Goal: Find specific page/section: Find specific page/section

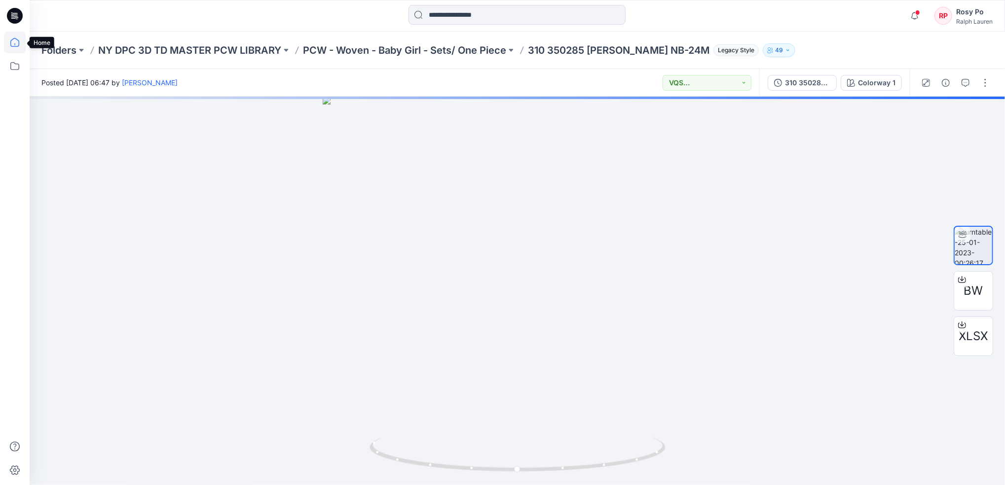
click at [23, 46] on icon at bounding box center [15, 43] width 22 height 22
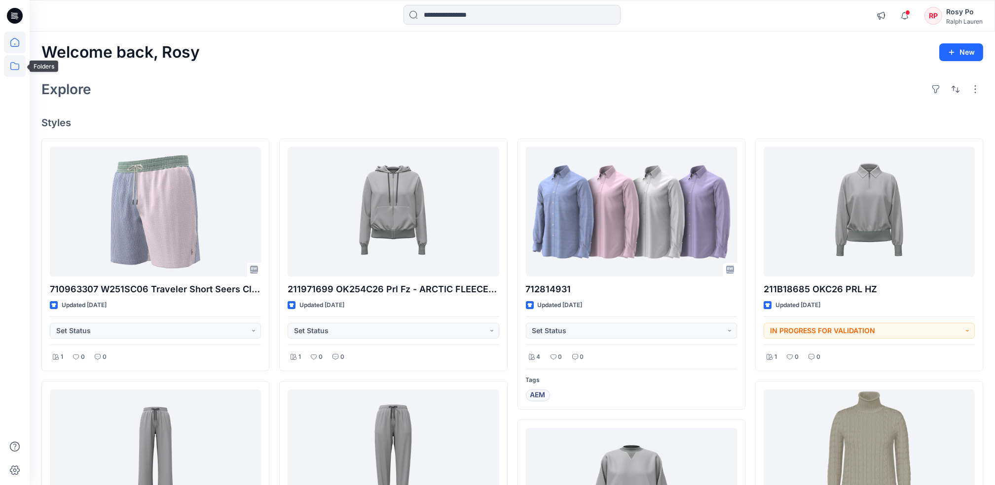
click at [11, 76] on icon at bounding box center [15, 66] width 22 height 22
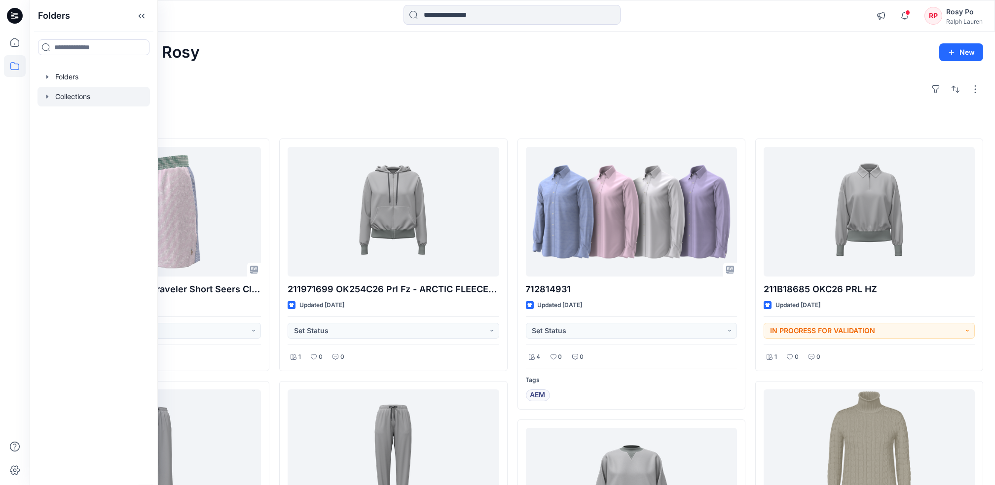
click at [91, 99] on div at bounding box center [93, 97] width 112 height 20
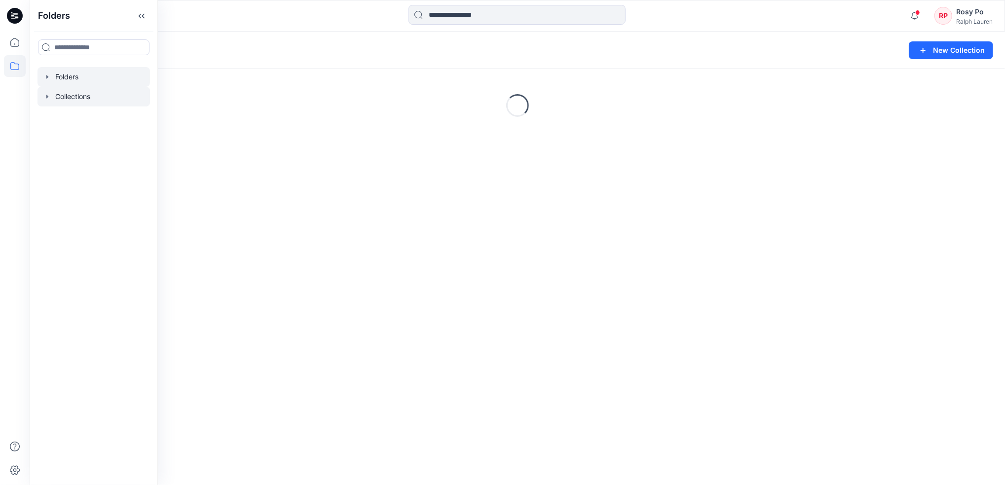
click at [93, 72] on div at bounding box center [93, 77] width 112 height 20
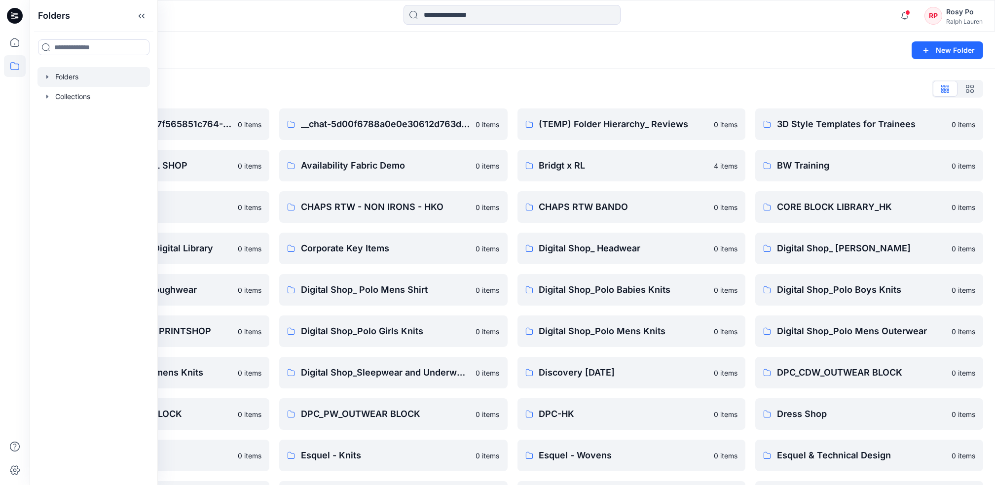
click at [405, 61] on div "Folders New Folder" at bounding box center [513, 50] width 966 height 37
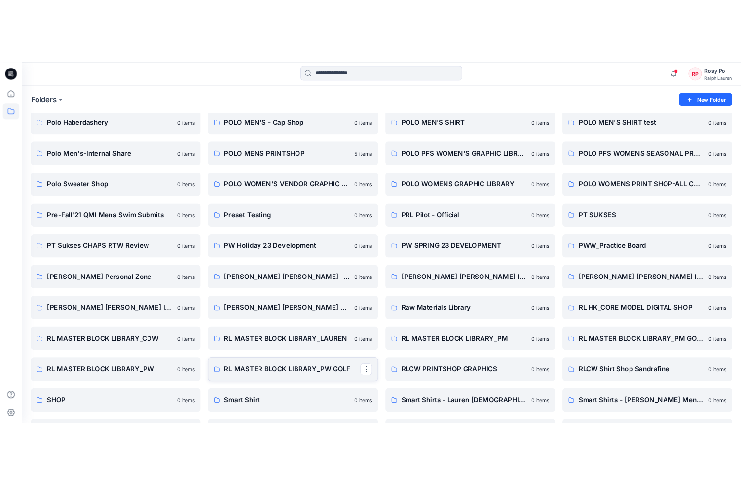
scroll to position [987, 0]
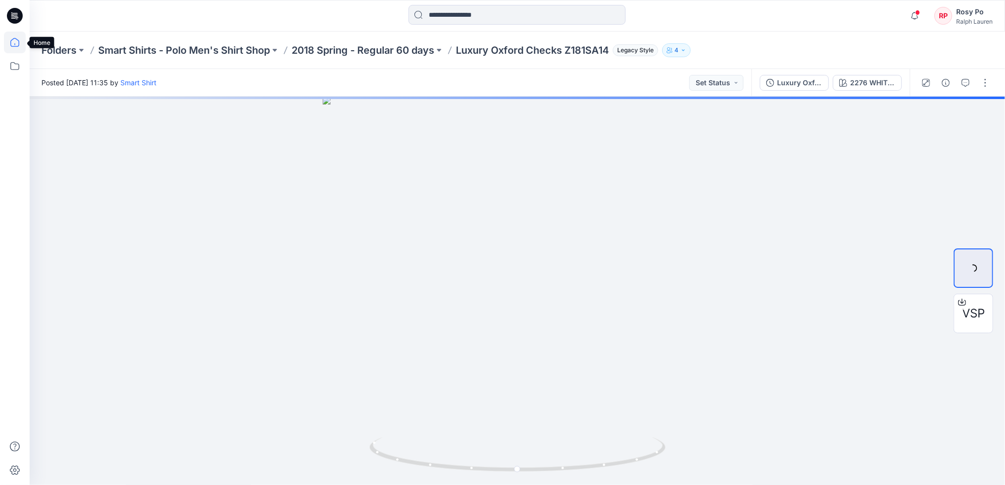
click at [24, 49] on icon at bounding box center [15, 43] width 22 height 22
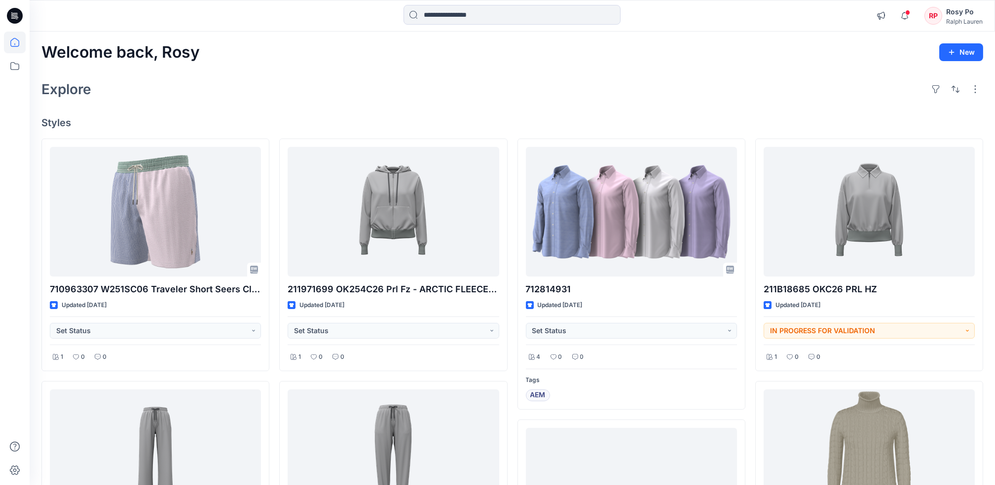
click at [751, 15] on div "Rosy Po" at bounding box center [964, 12] width 37 height 12
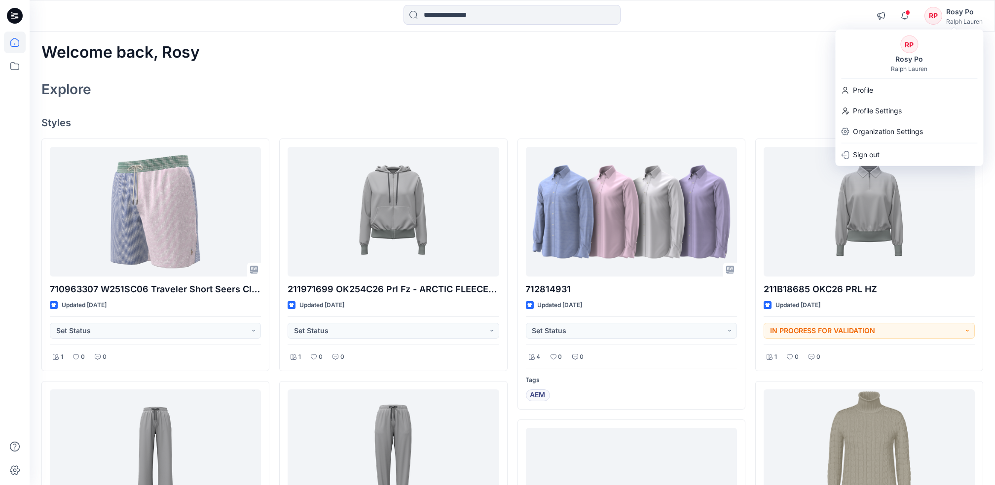
click at [557, 58] on div "Welcome back, Rosy New" at bounding box center [512, 52] width 942 height 18
